Goal: Task Accomplishment & Management: Use online tool/utility

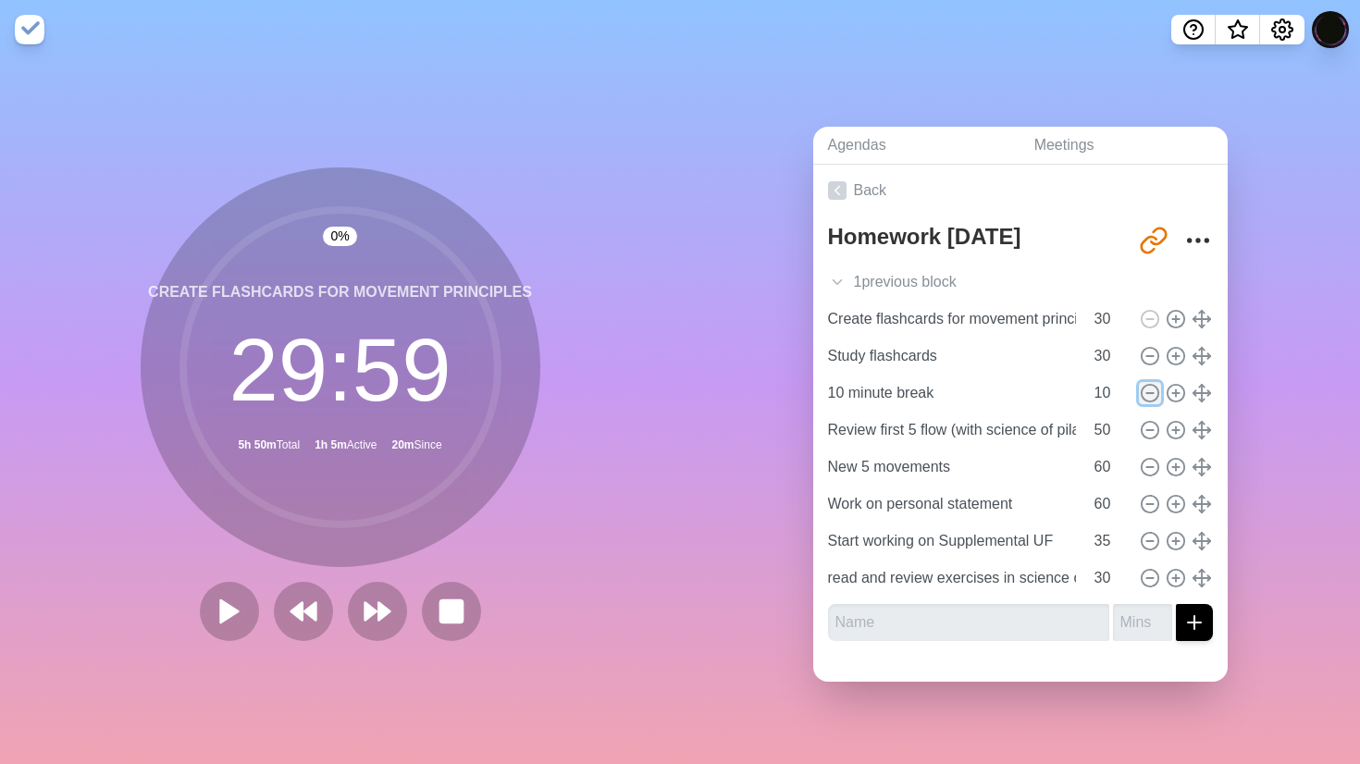
click at [1151, 388] on icon at bounding box center [1150, 393] width 20 height 20
type input "Review first 5 flow (with science of pilates)"
type input "50"
type input "New 5 movements"
type input "60"
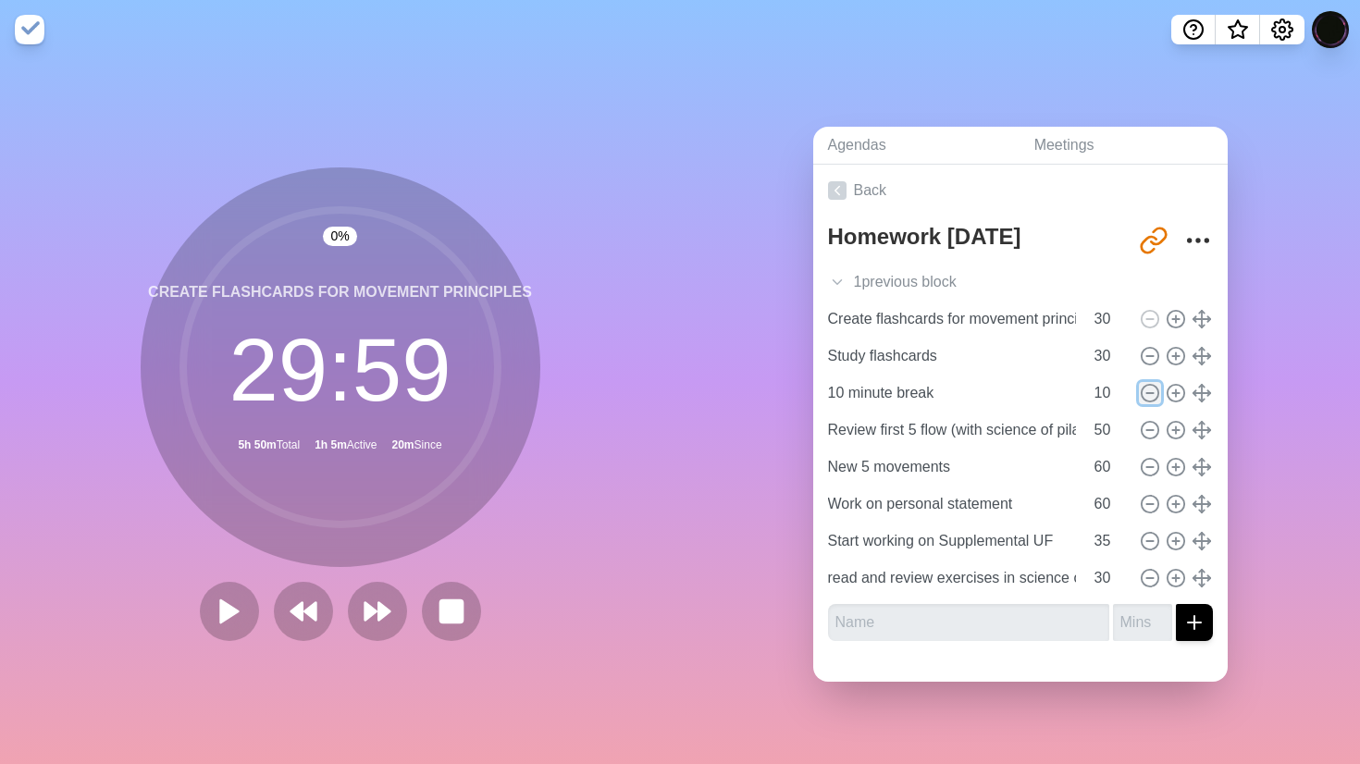
type input "Work on personal statement"
type input "Start working on Supplemental UF"
type input "35"
type input "read and review exercises in science of pilates"
type input "30"
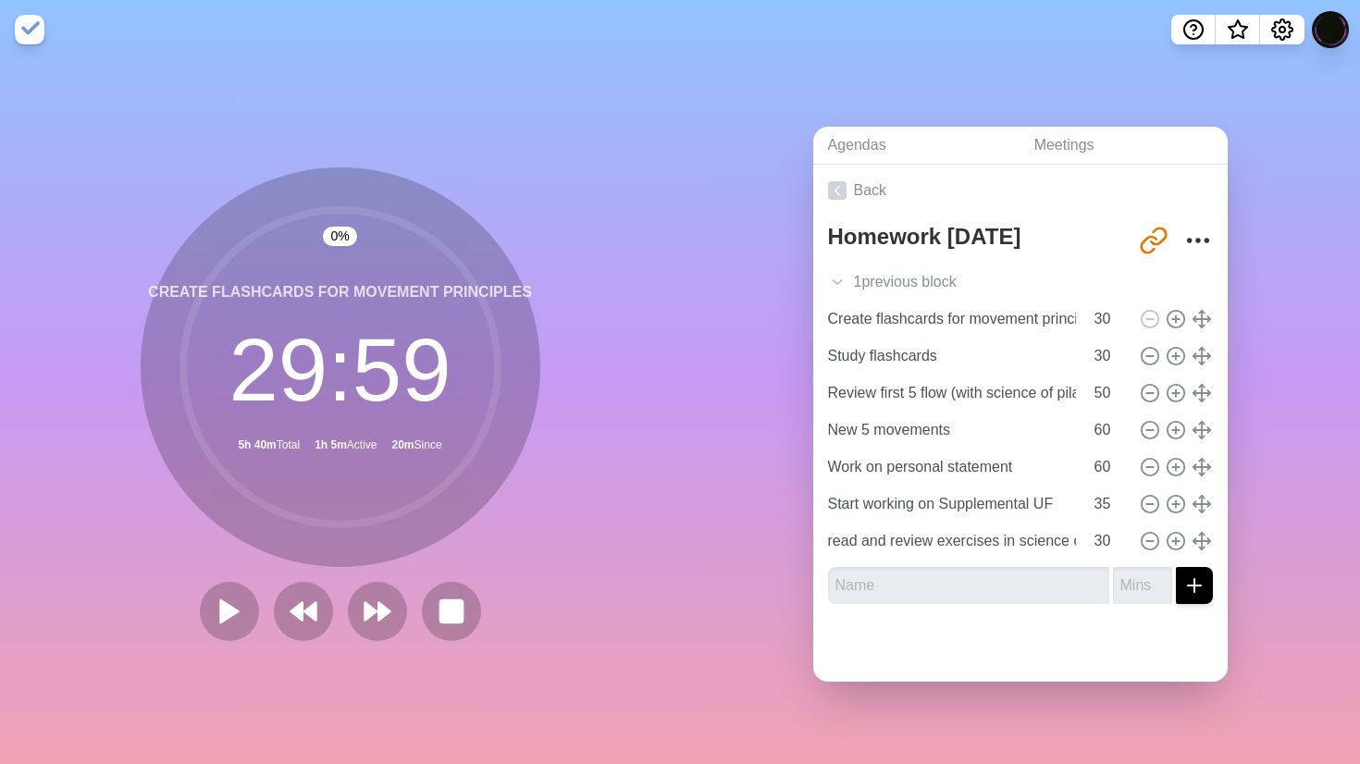
click at [623, 464] on div "0 % Create flashcards for movement principles 29 : 59 5h 40m Total 1h 5m Active…" at bounding box center [340, 411] width 680 height 705
click at [455, 614] on rect at bounding box center [450, 610] width 23 height 23
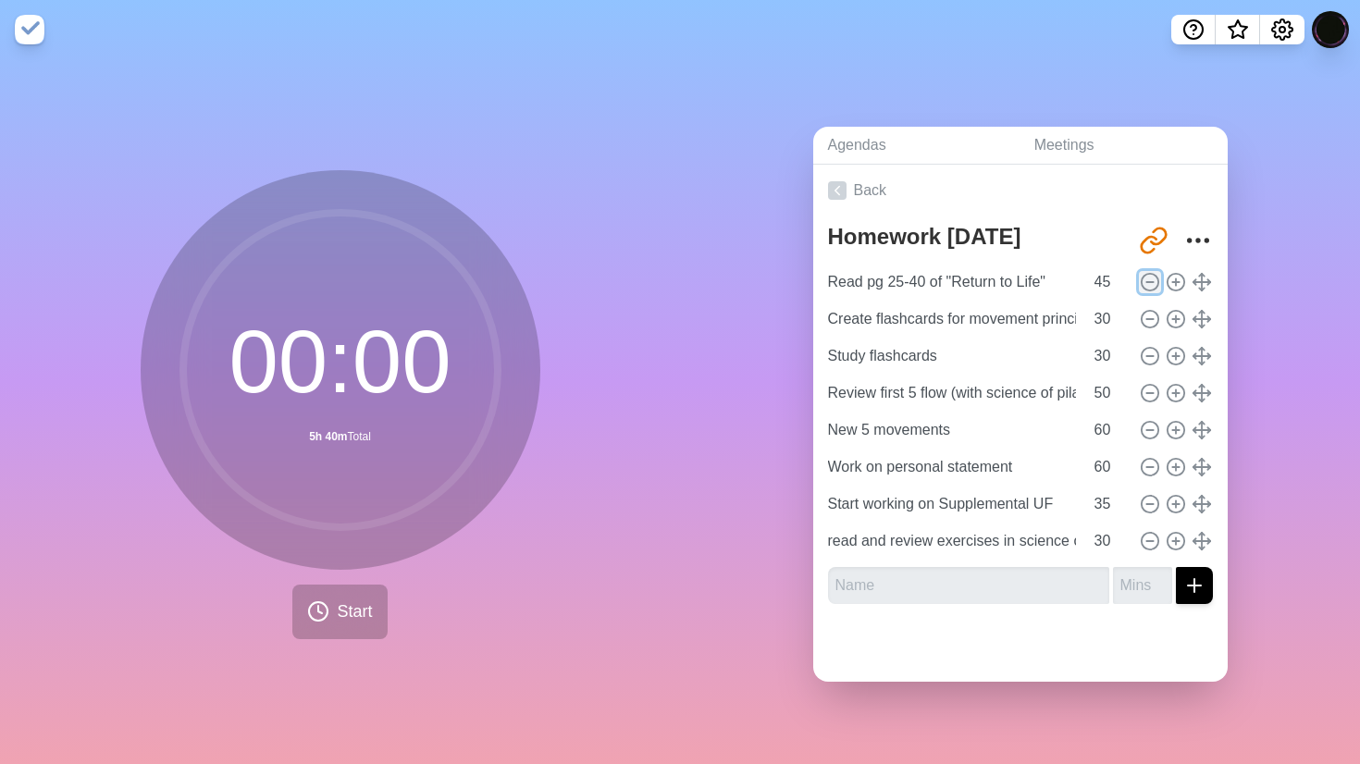
click at [1143, 281] on icon at bounding box center [1150, 282] width 20 height 20
type input "Create flashcards for movement principles"
type input "30"
type input "Study flashcards"
type input "Review first 5 flow (with science of pilates)"
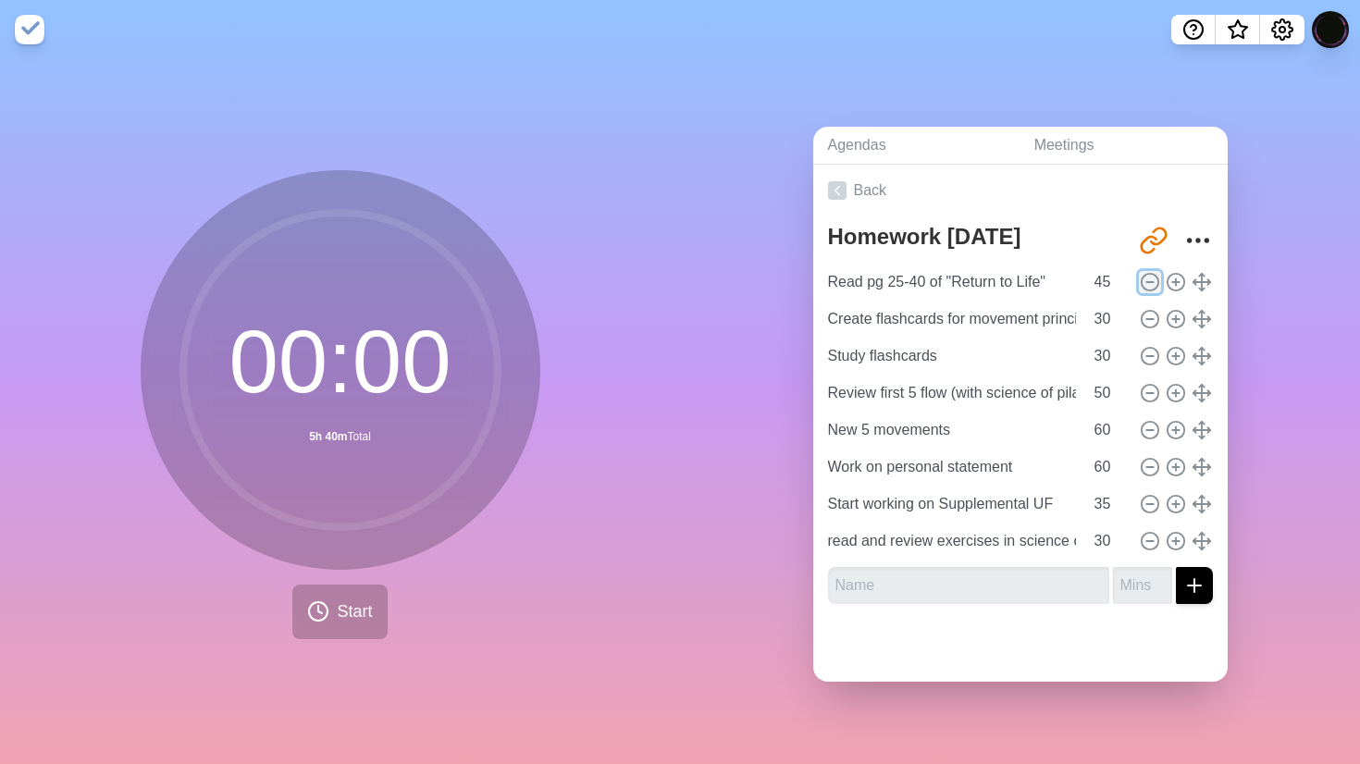
type input "50"
type input "New 5 movements"
type input "60"
type input "Work on personal statement"
type input "Start working on Supplemental UF"
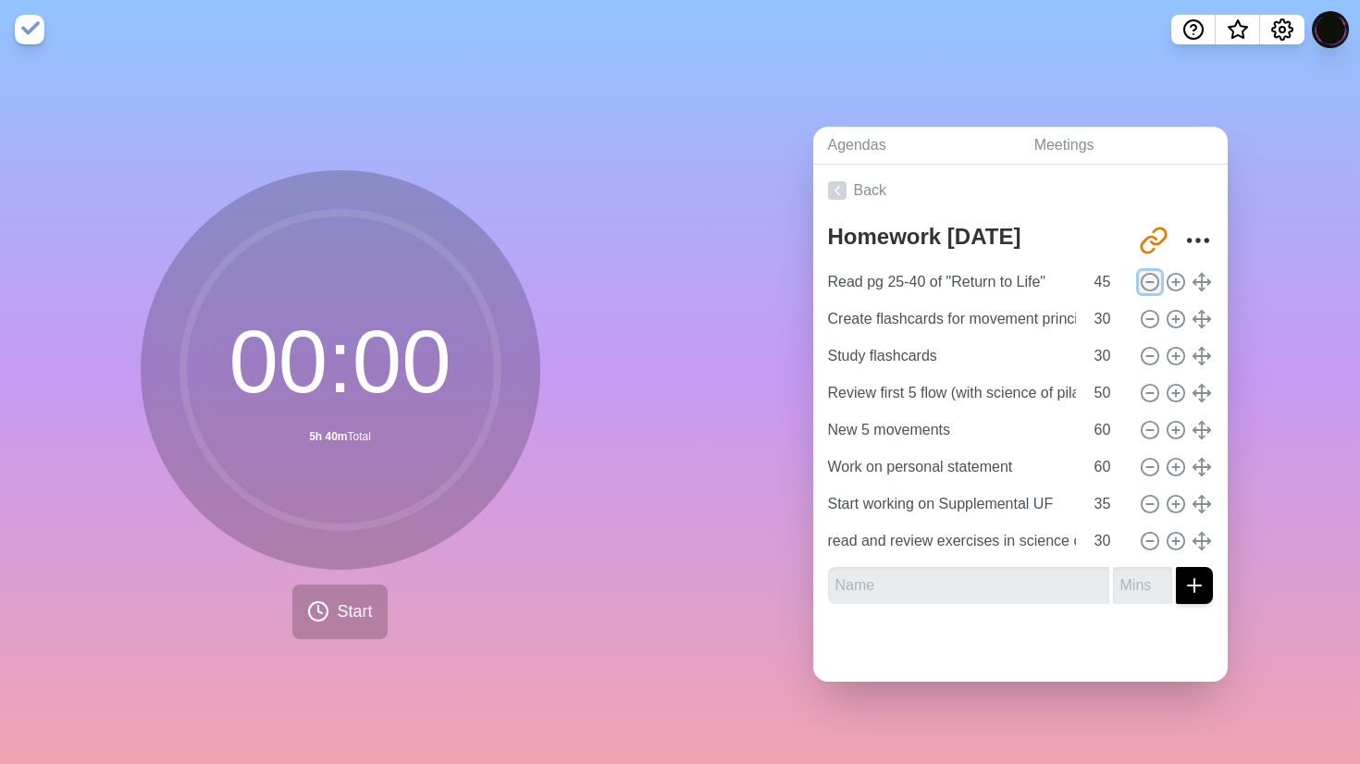
type input "35"
type input "read and review exercises in science of pilates"
type input "30"
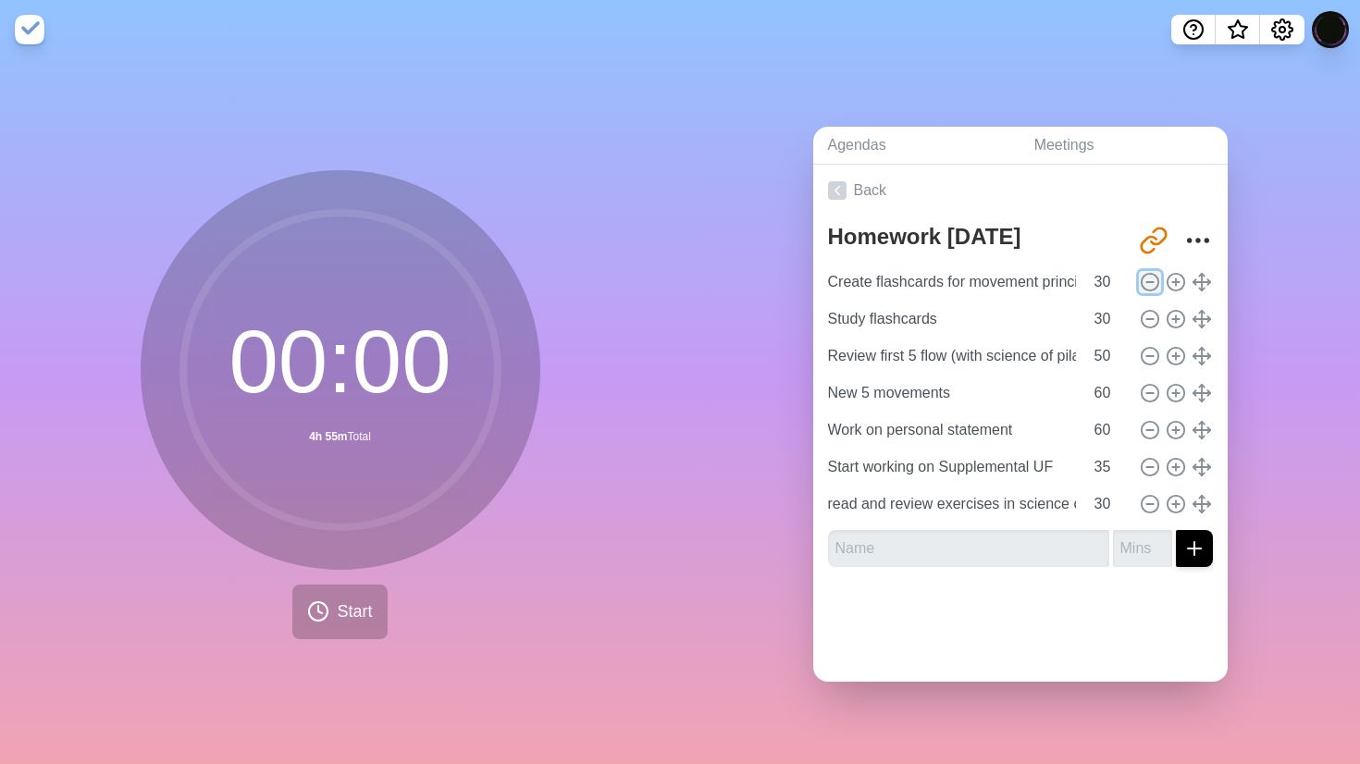
click at [1142, 281] on icon at bounding box center [1150, 282] width 20 height 20
type input "Study flashcards"
type input "Review first 5 flow (with science of pilates)"
type input "50"
type input "New 5 movements"
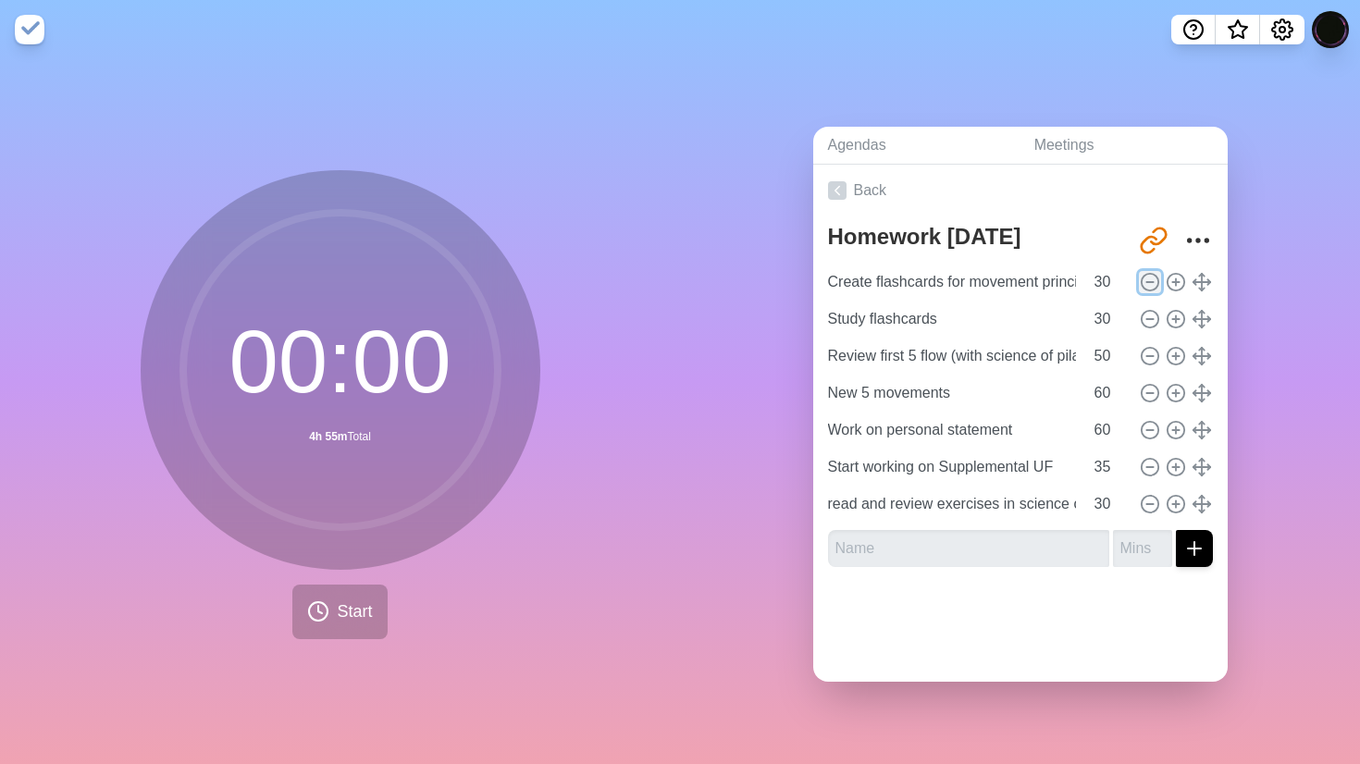
type input "60"
type input "Work on personal statement"
type input "Start working on Supplemental UF"
type input "35"
type input "read and review exercises in science of pilates"
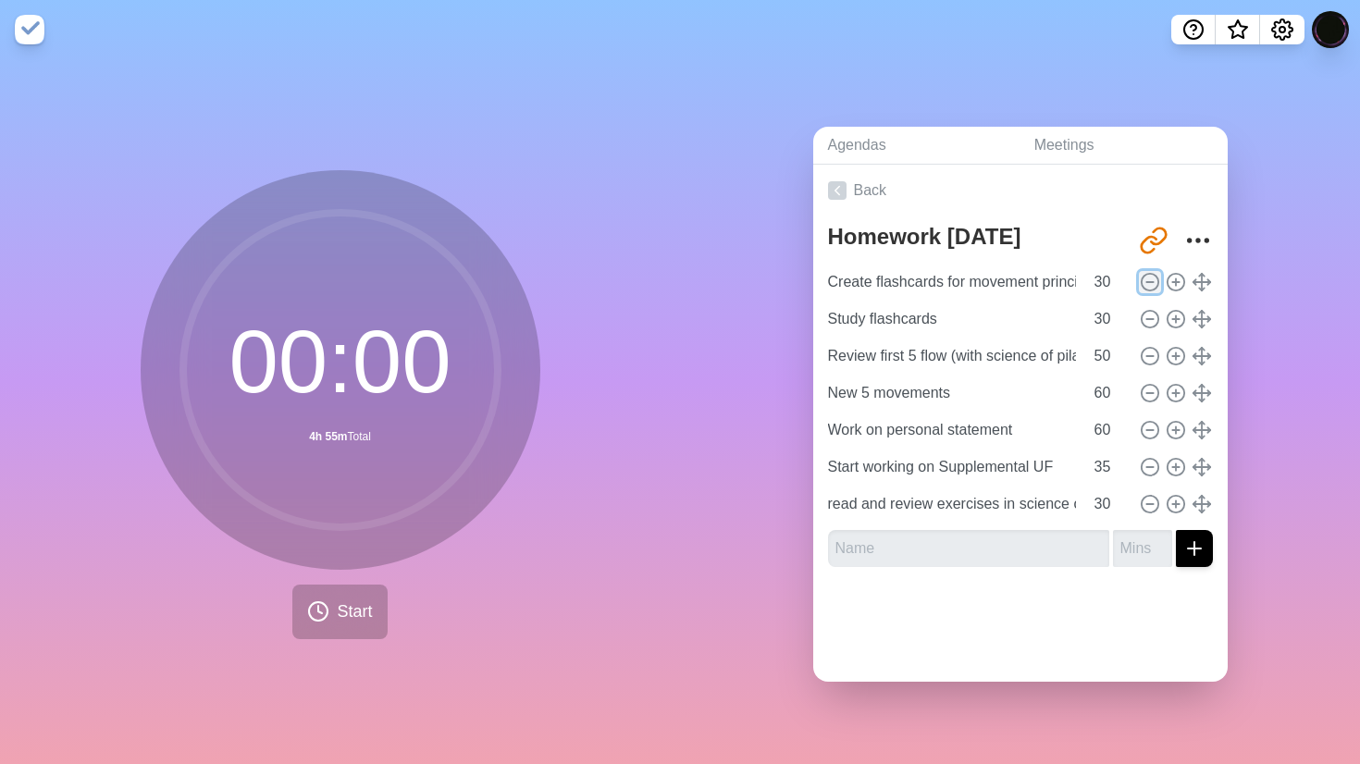
type input "30"
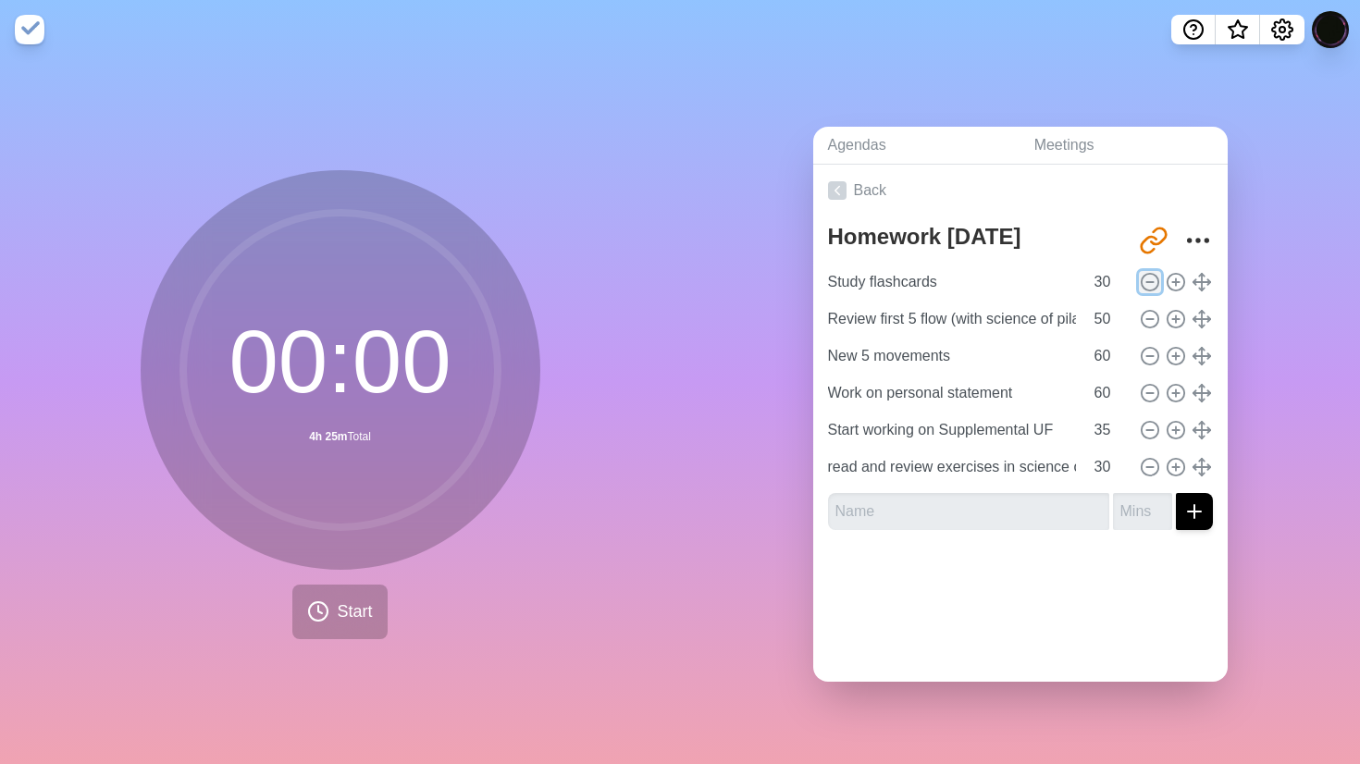
click at [1143, 281] on icon at bounding box center [1150, 282] width 20 height 20
type input "Review first 5 flow (with science of pilates)"
type input "50"
type input "New 5 movements"
type input "60"
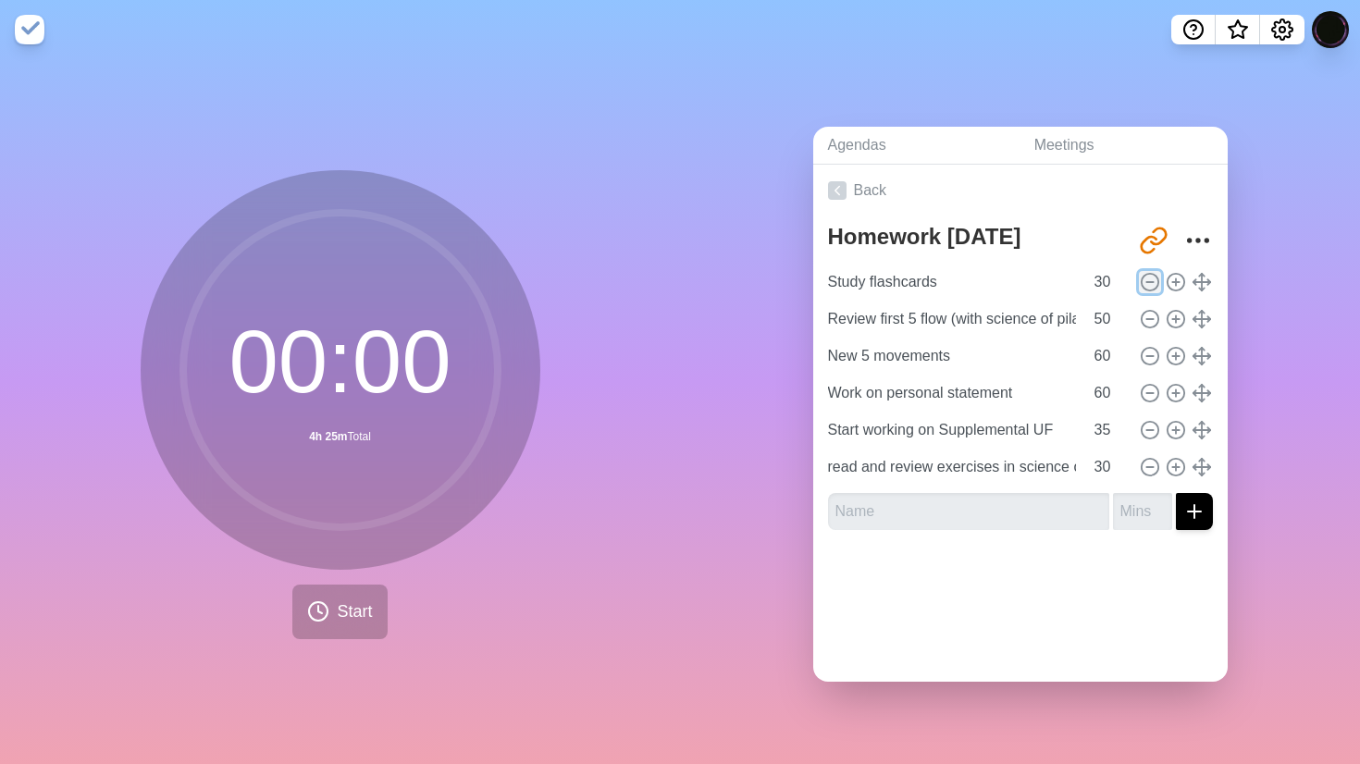
type input "Work on personal statement"
type input "Start working on Supplemental UF"
type input "35"
type input "read and review exercises in science of pilates"
type input "30"
